Goal: Contribute content: Add original content to the website for others to see

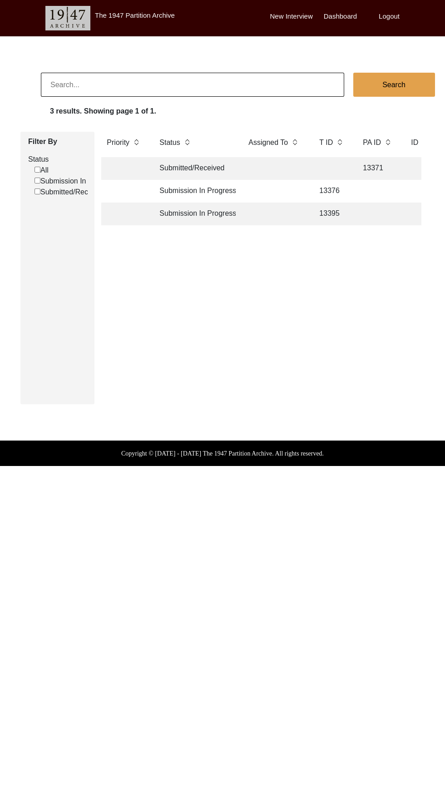
click at [347, 217] on td "13395" at bounding box center [332, 214] width 36 height 23
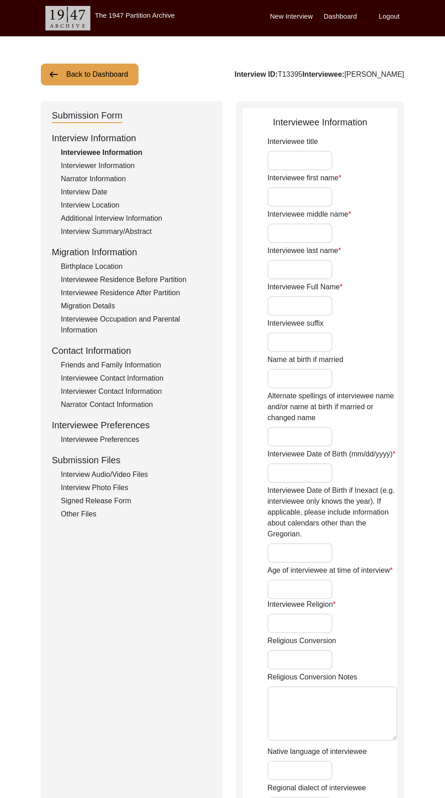
type input "Sudarshan"
type input "[PERSON_NAME]"
type input "[DATE]"
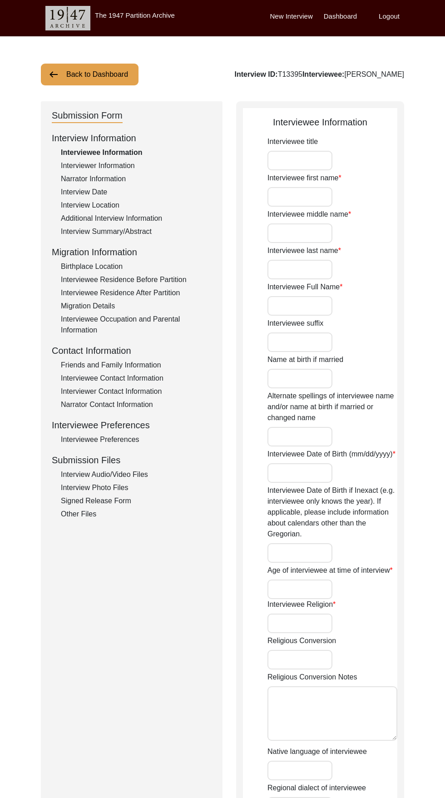
type input "82"
type input "[DEMOGRAPHIC_DATA]"
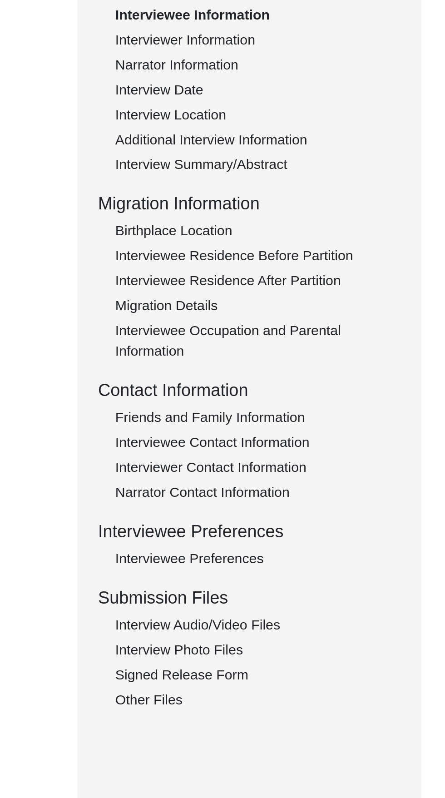
scroll to position [6, 0]
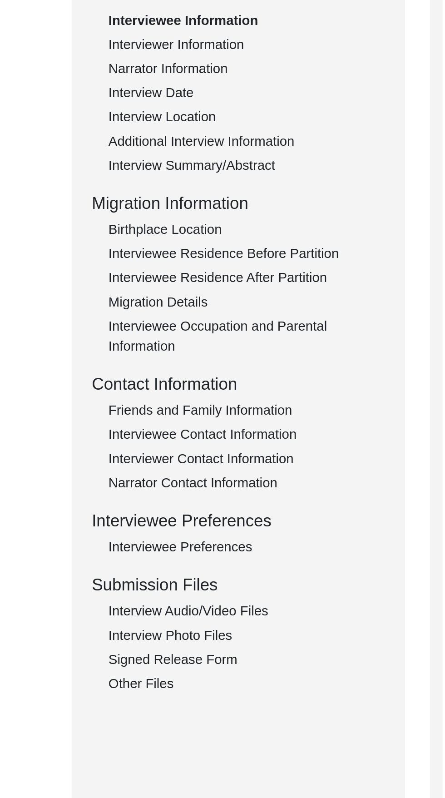
click at [141, 468] on div "Interview Audio/Video Files" at bounding box center [136, 468] width 151 height 11
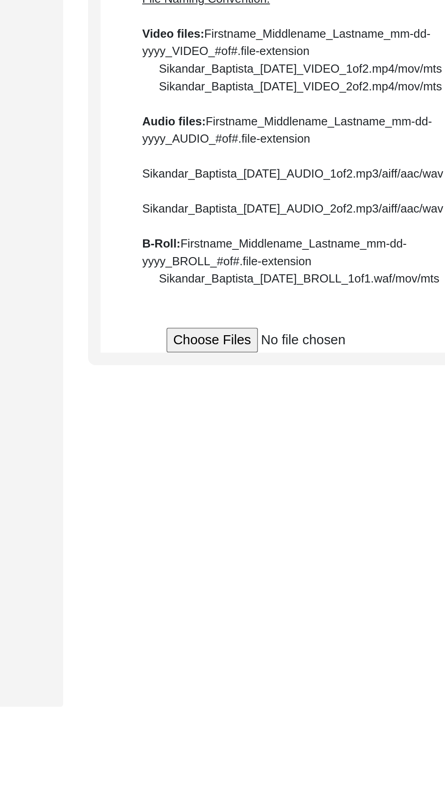
scroll to position [0, 0]
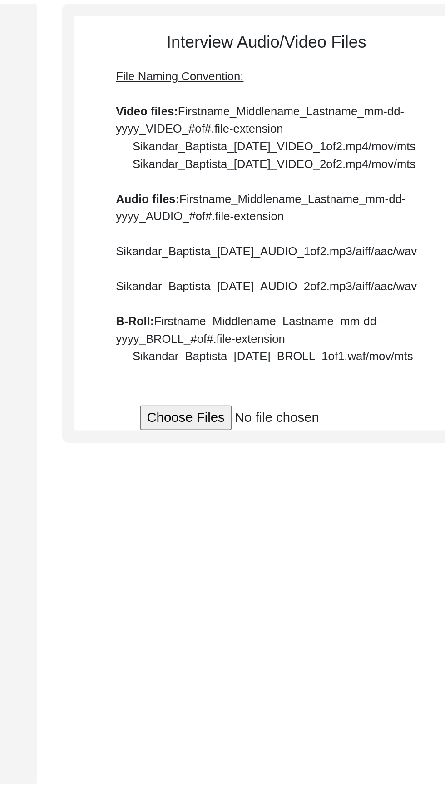
click at [286, 334] on input "file" at bounding box center [348, 327] width 138 height 14
type input "C:\fakepath\Sudarshan_Nagpal_[DATE]_VIDEO_1of2.mp4"
